Goal: Transaction & Acquisition: Purchase product/service

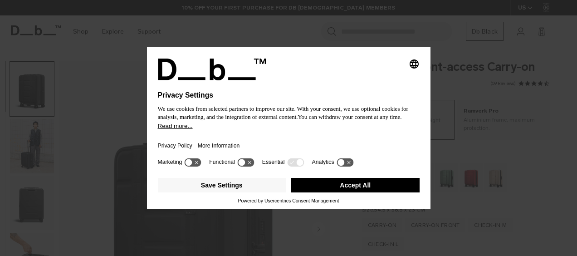
click at [366, 81] on body "Skip to content BUY NOW, PAY LATER WITH KLARNA 10% OFF YOUR FIRST PURCHASE FOR …" at bounding box center [288, 128] width 577 height 256
click at [311, 184] on button "Accept All" at bounding box center [355, 185] width 128 height 15
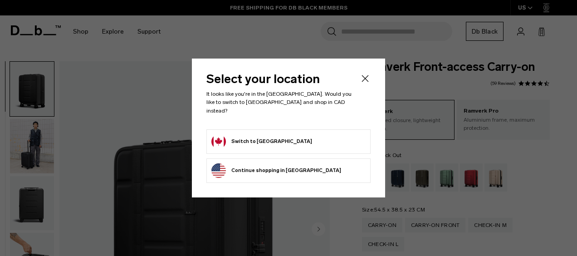
click at [317, 138] on form "Switch to Canada" at bounding box center [288, 141] width 154 height 15
click at [260, 137] on button "Switch to Canada" at bounding box center [261, 141] width 101 height 15
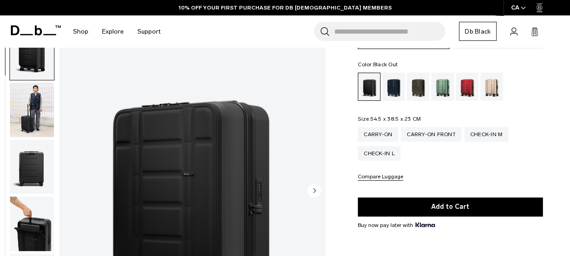
scroll to position [136, 0]
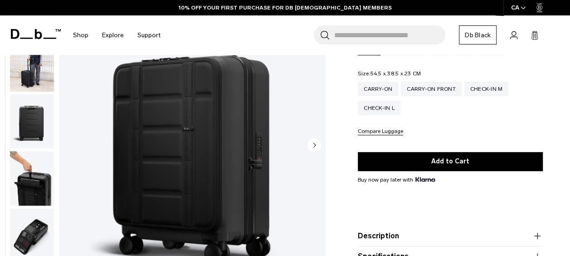
click at [311, 141] on circle "Next slide" at bounding box center [314, 145] width 14 height 14
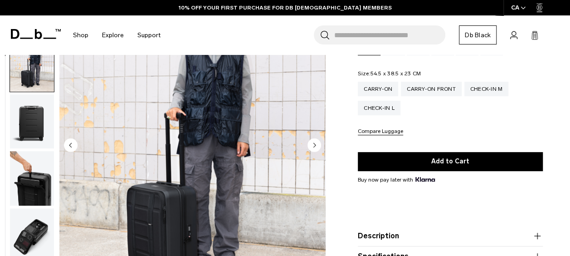
scroll to position [57, 0]
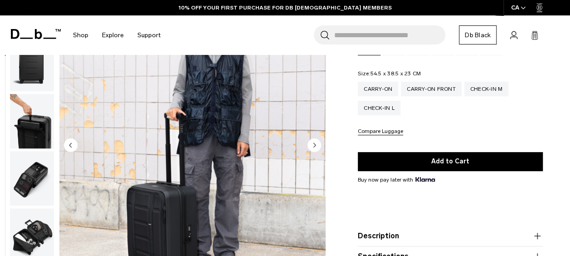
click at [313, 146] on circle "Next slide" at bounding box center [314, 145] width 14 height 14
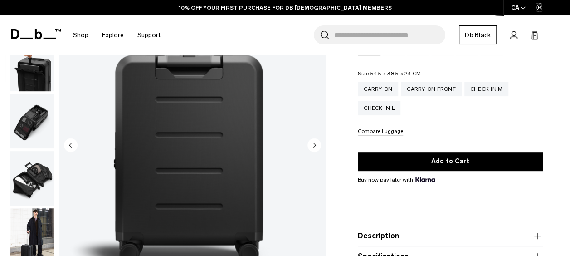
click at [313, 146] on circle "Next slide" at bounding box center [314, 145] width 14 height 14
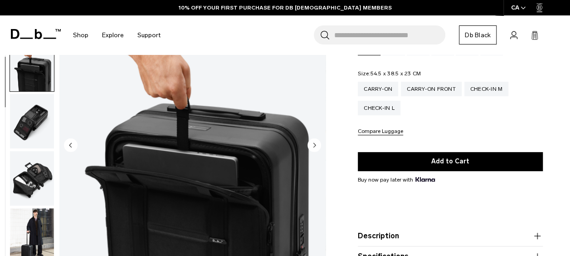
scroll to position [171, 0]
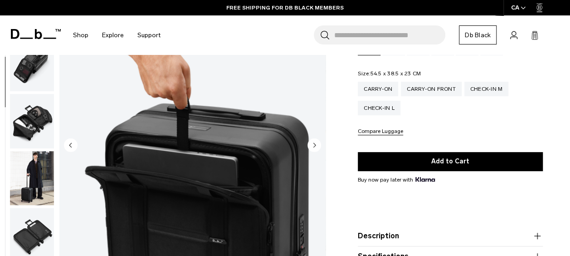
click at [314, 145] on icon "Next slide" at bounding box center [315, 145] width 2 height 4
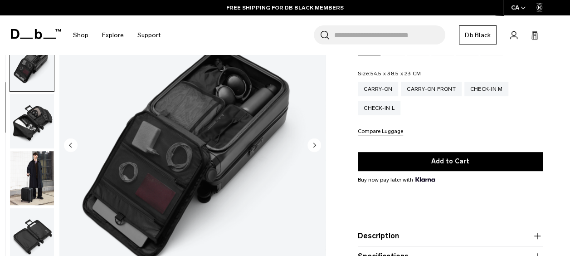
scroll to position [229, 0]
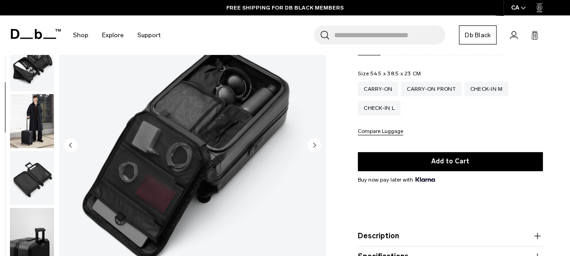
click at [314, 145] on icon "Next slide" at bounding box center [315, 145] width 2 height 4
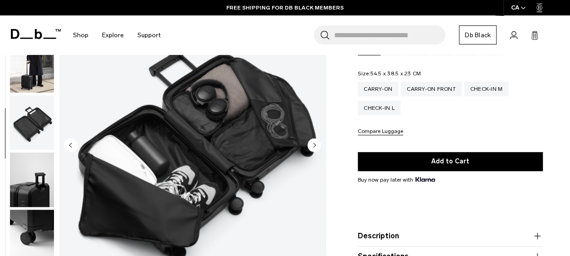
scroll to position [286, 0]
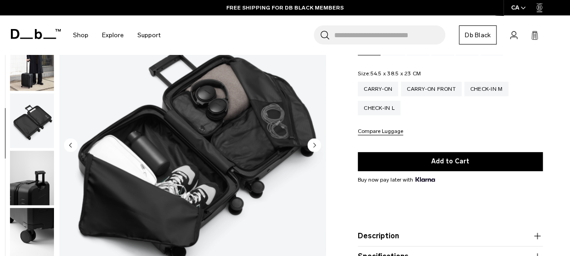
click at [314, 145] on icon "Next slide" at bounding box center [315, 145] width 2 height 4
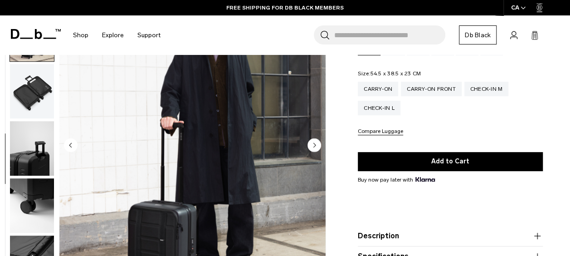
scroll to position [343, 0]
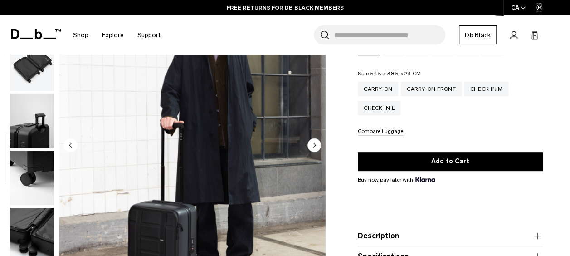
click at [314, 145] on icon "Next slide" at bounding box center [315, 145] width 2 height 4
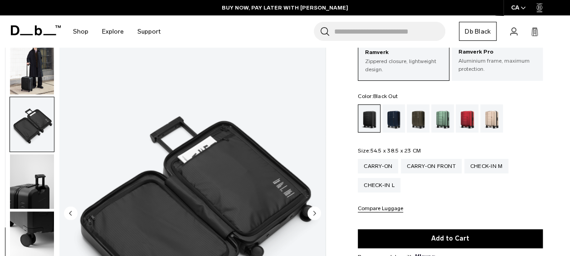
scroll to position [45, 0]
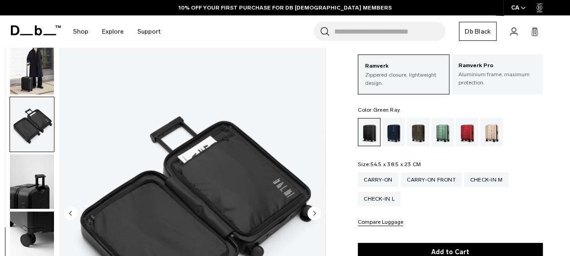
click at [439, 133] on div "Green Ray" at bounding box center [442, 132] width 23 height 28
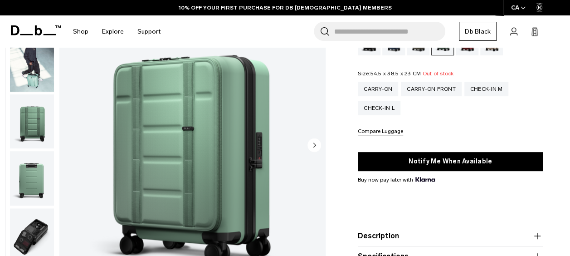
click at [316, 142] on circle "Next slide" at bounding box center [314, 145] width 14 height 14
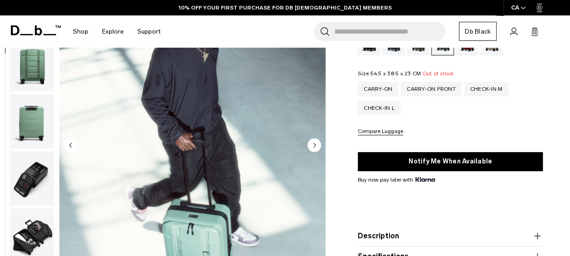
click at [316, 142] on circle "Next slide" at bounding box center [314, 145] width 14 height 14
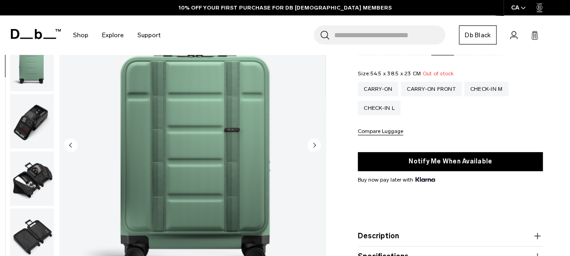
scroll to position [181, 0]
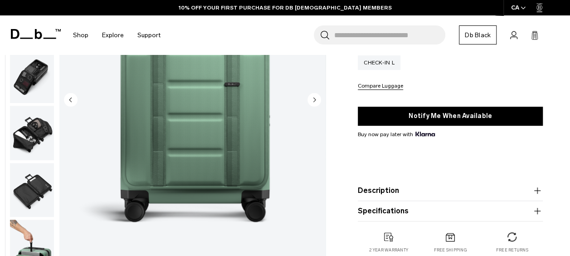
click at [310, 95] on circle "Next slide" at bounding box center [314, 100] width 14 height 14
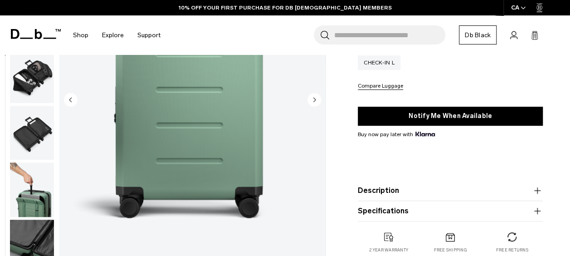
click at [312, 95] on circle "Next slide" at bounding box center [314, 100] width 14 height 14
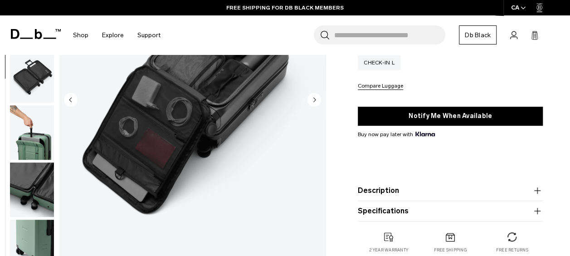
click at [312, 96] on circle "Next slide" at bounding box center [314, 100] width 14 height 14
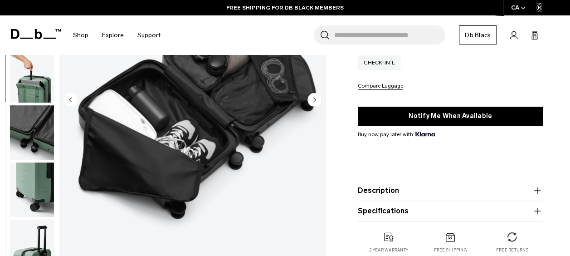
click at [313, 96] on circle "Next slide" at bounding box center [314, 100] width 14 height 14
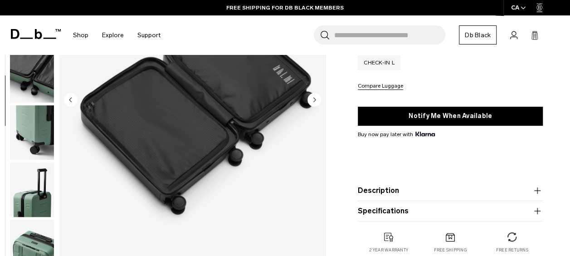
click at [313, 97] on circle "Next slide" at bounding box center [314, 100] width 14 height 14
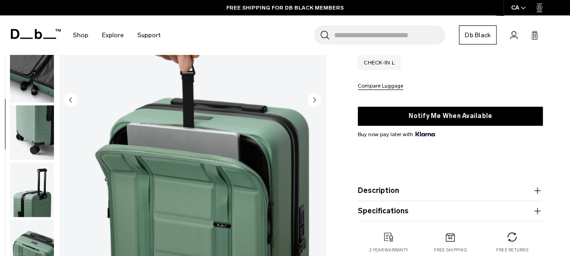
scroll to position [400, 0]
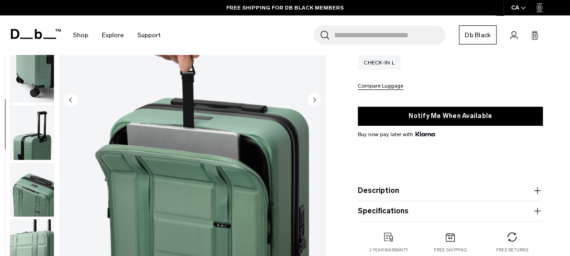
click at [313, 97] on circle "Next slide" at bounding box center [314, 100] width 14 height 14
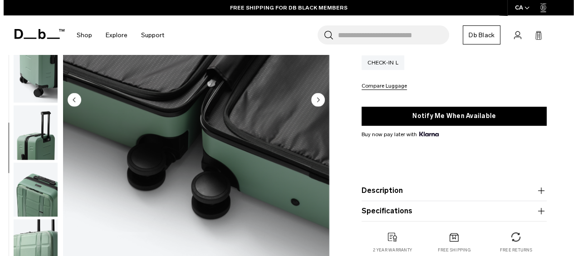
scroll to position [408, 0]
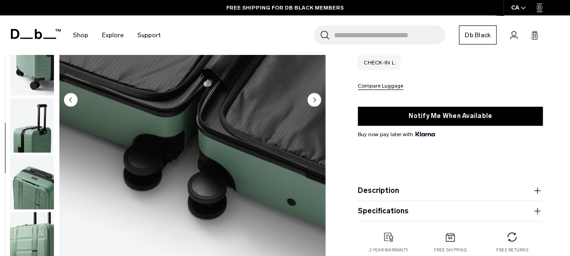
click at [313, 97] on circle "Next slide" at bounding box center [314, 100] width 14 height 14
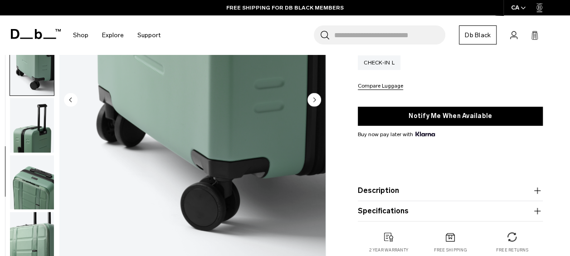
click at [313, 97] on circle "Next slide" at bounding box center [314, 100] width 14 height 14
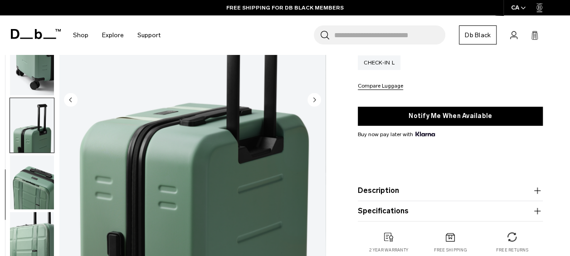
click at [313, 97] on circle "Next slide" at bounding box center [314, 100] width 14 height 14
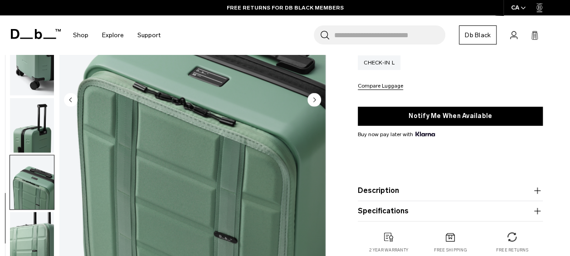
click at [313, 97] on circle "Next slide" at bounding box center [314, 100] width 14 height 14
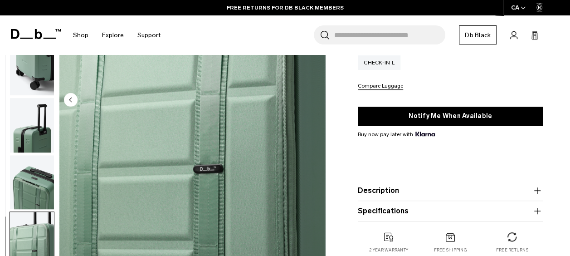
click at [314, 97] on img "13 / 13" at bounding box center [192, 100] width 266 height 332
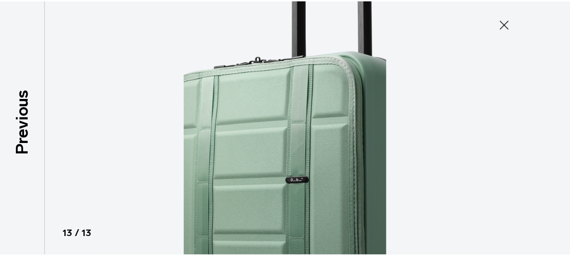
scroll to position [403, 0]
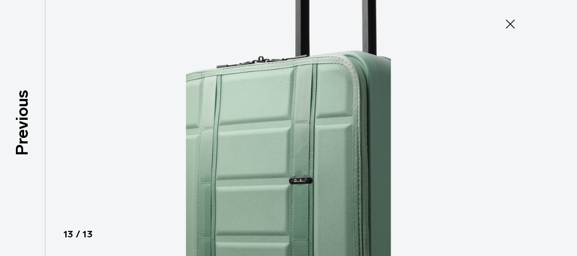
click at [511, 21] on icon at bounding box center [510, 24] width 15 height 15
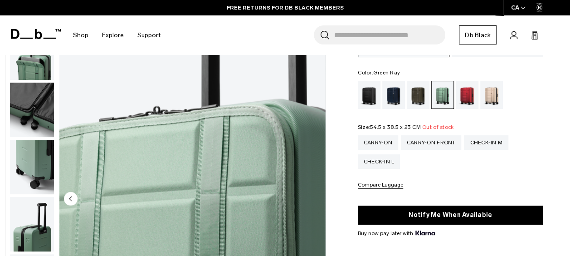
scroll to position [45, 0]
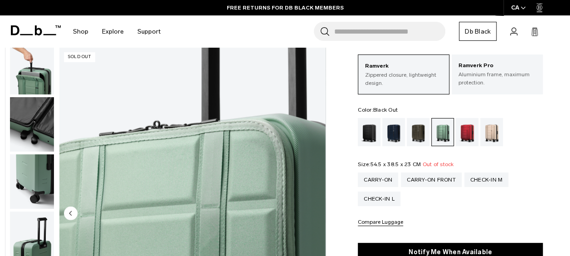
click at [365, 128] on div "Black Out" at bounding box center [369, 132] width 23 height 28
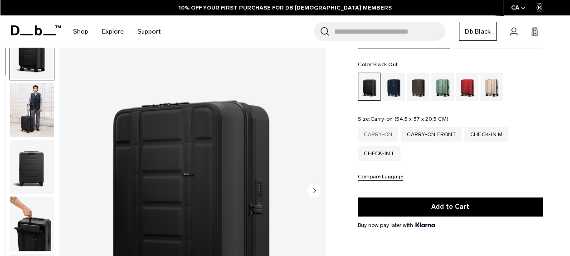
click at [383, 131] on div "Carry-on" at bounding box center [378, 134] width 40 height 15
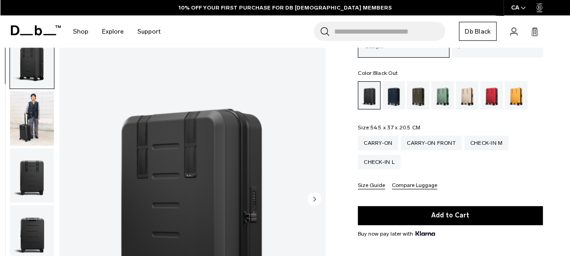
scroll to position [91, 0]
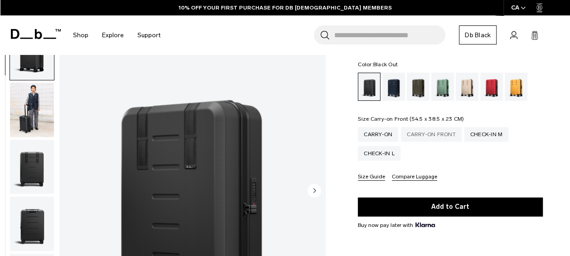
click at [442, 136] on div "Carry-on Front" at bounding box center [431, 134] width 61 height 15
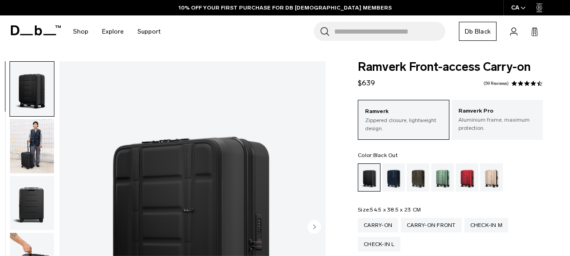
click at [32, 119] on img "button" at bounding box center [32, 146] width 44 height 54
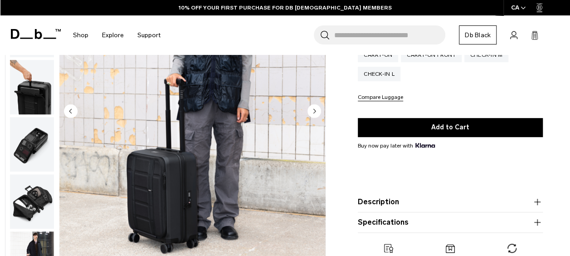
scroll to position [227, 0]
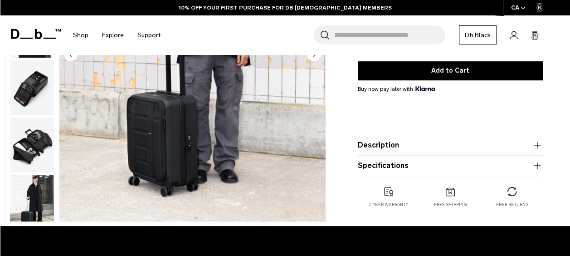
click at [174, 149] on img "2 / 12" at bounding box center [192, 55] width 266 height 332
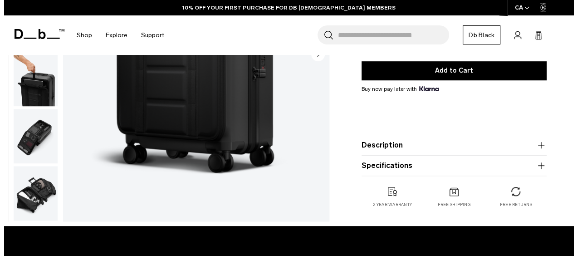
scroll to position [0, 0]
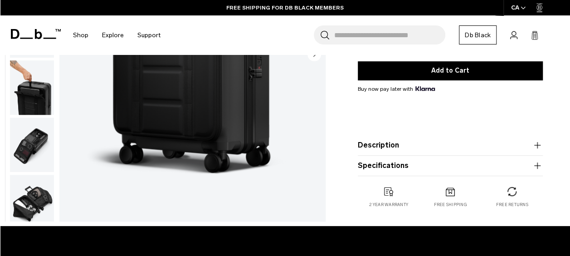
click at [233, 139] on img "1 / 12" at bounding box center [192, 55] width 266 height 332
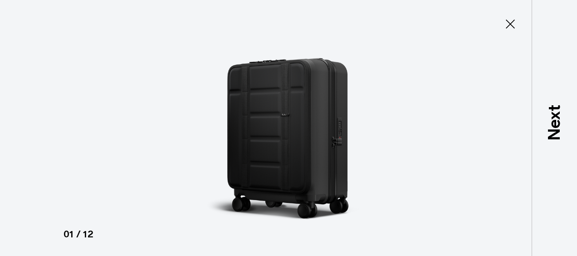
type button "Close"
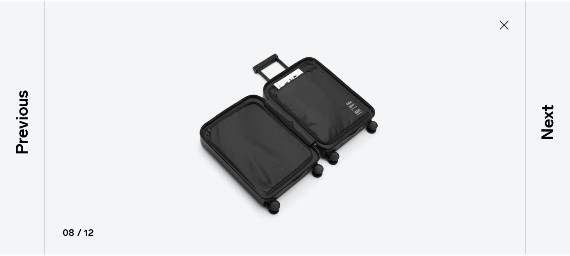
scroll to position [346, 0]
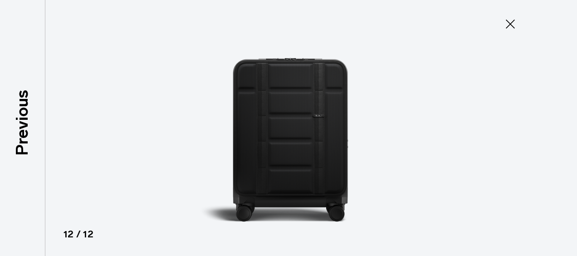
click at [510, 23] on icon at bounding box center [510, 24] width 15 height 15
